Goal: Find specific page/section: Find specific page/section

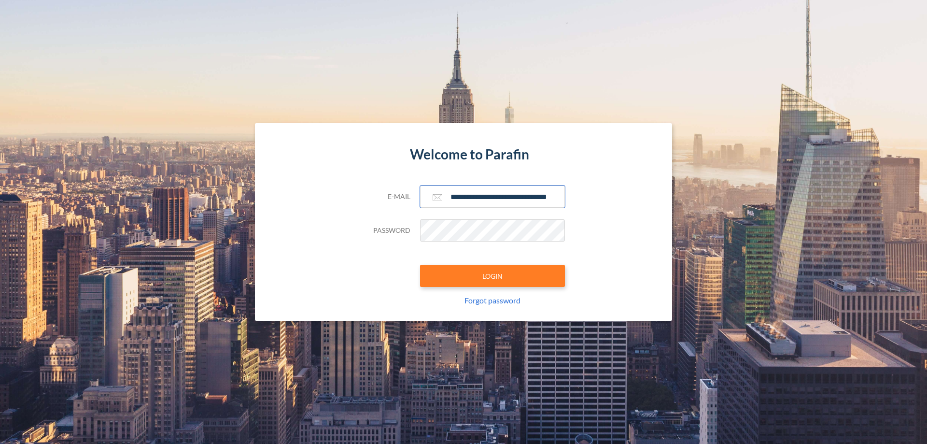
type input "**********"
click at [493, 276] on button "LOGIN" at bounding box center [492, 276] width 145 height 22
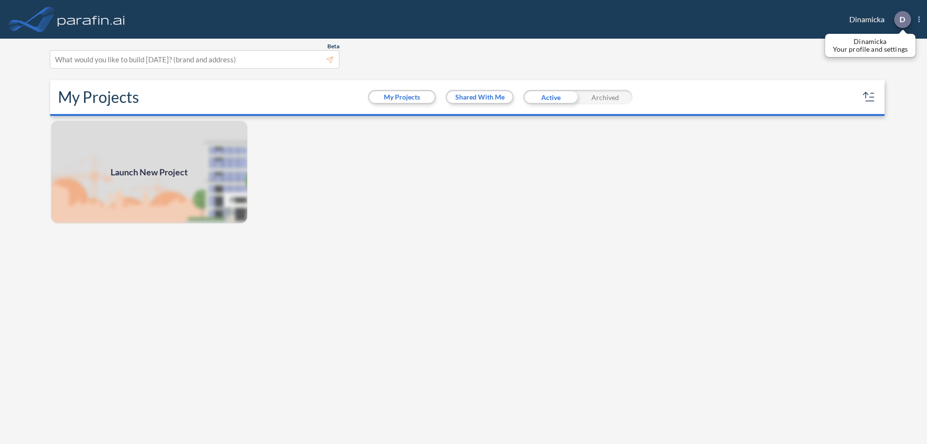
click at [902, 19] on p "D" at bounding box center [903, 19] width 6 height 9
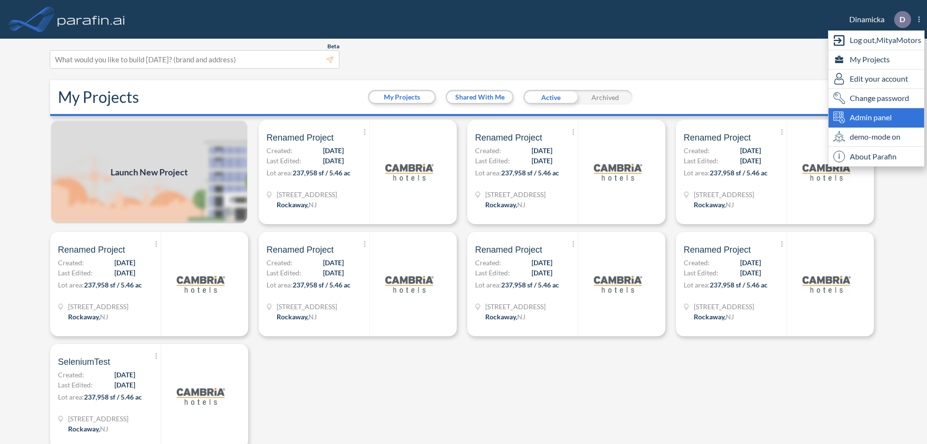
click at [877, 117] on span "Admin panel" at bounding box center [871, 118] width 42 height 12
